Goal: Use online tool/utility: Utilize a website feature to perform a specific function

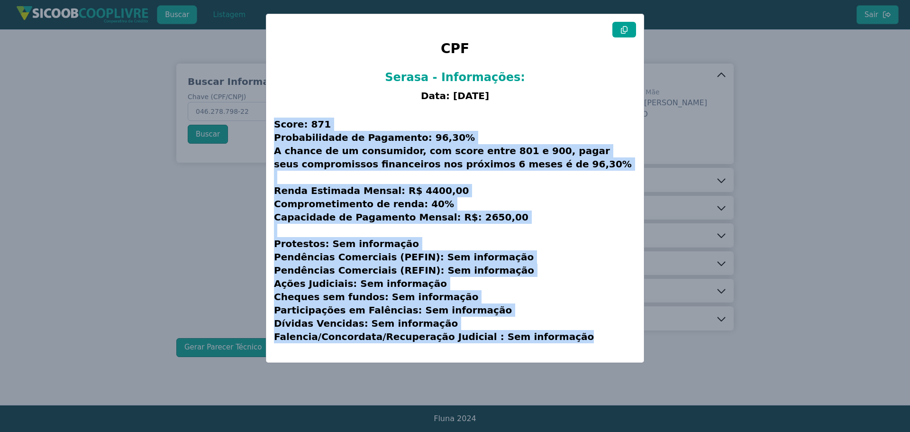
drag, startPoint x: 0, startPoint y: 0, endPoint x: 196, endPoint y: 230, distance: 302.4
click at [196, 230] on modal-container "CPF Serasa - Informações: Data: [DATE] Score: 871 Probabilidade de Pagamento: 9…" at bounding box center [455, 216] width 910 height 432
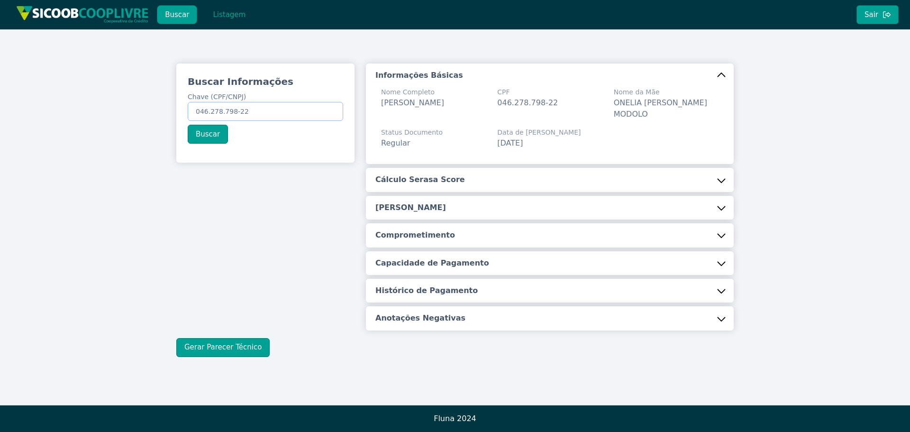
drag, startPoint x: 198, startPoint y: 109, endPoint x: 319, endPoint y: 116, distance: 121.1
click at [319, 116] on input "046.278.798-22" at bounding box center [266, 111] width 156 height 19
click at [312, 113] on input "046.278.798-22" at bounding box center [266, 111] width 156 height 19
drag, startPoint x: 195, startPoint y: 110, endPoint x: 277, endPoint y: 100, distance: 82.6
click at [276, 106] on input "046.278.798-22" at bounding box center [266, 111] width 156 height 19
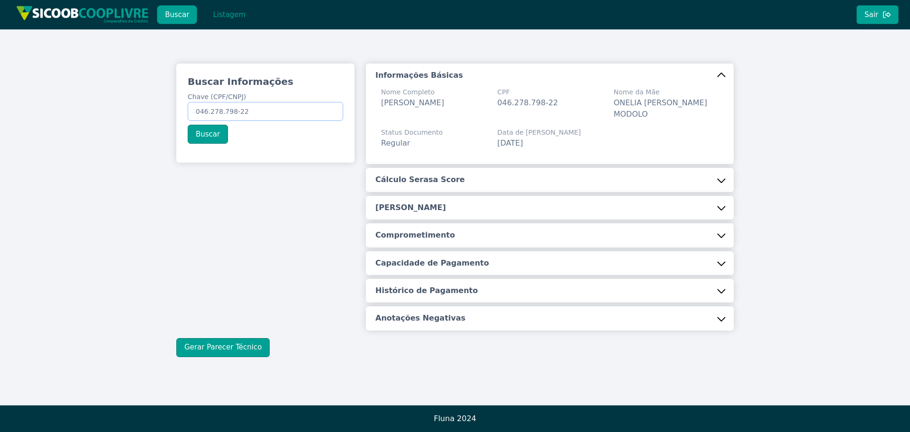
paste input "137.766.528-37"
type input "137.766.528-37"
click at [203, 132] on button "Buscar" at bounding box center [208, 134] width 40 height 19
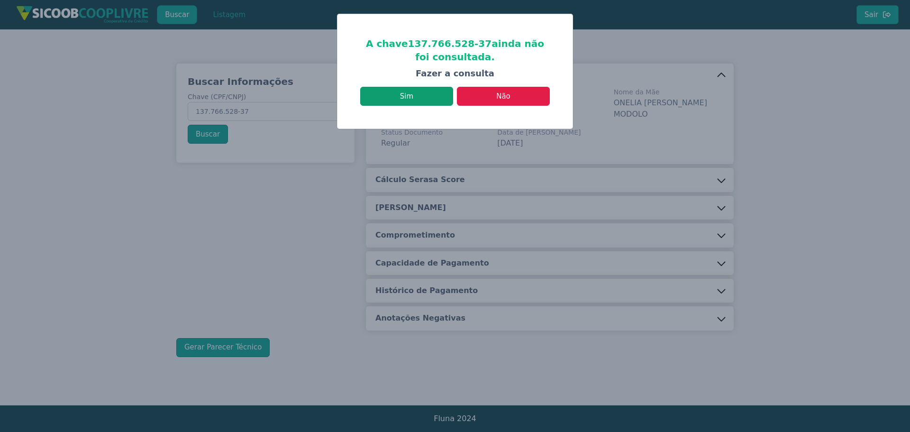
click at [413, 97] on button "Sim" at bounding box center [406, 96] width 93 height 19
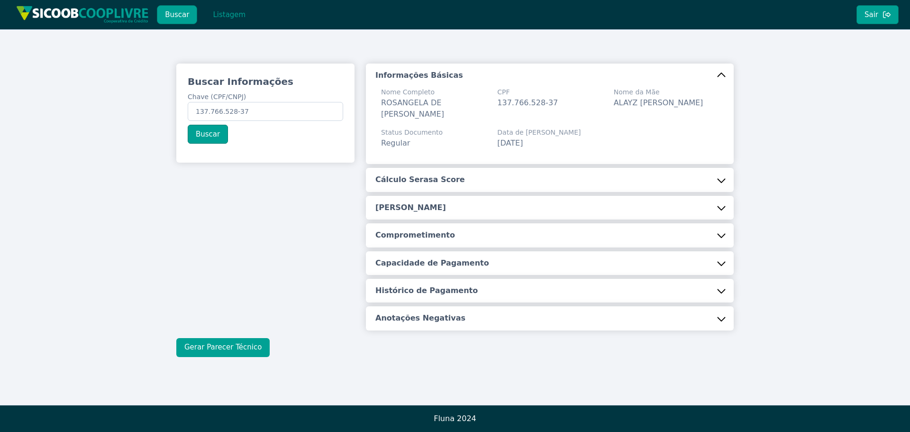
click at [219, 353] on button "Gerar Parecer Técnico" at bounding box center [222, 347] width 93 height 19
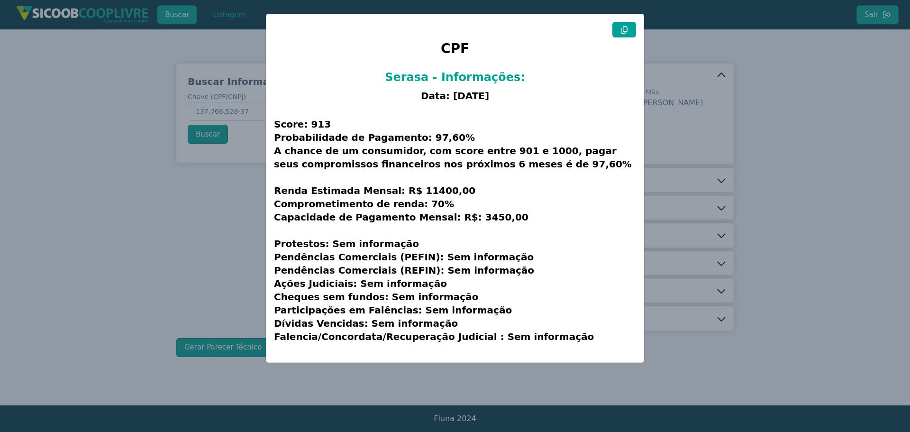
click at [626, 26] on icon at bounding box center [624, 30] width 7 height 8
